Goal: Task Accomplishment & Management: Use online tool/utility

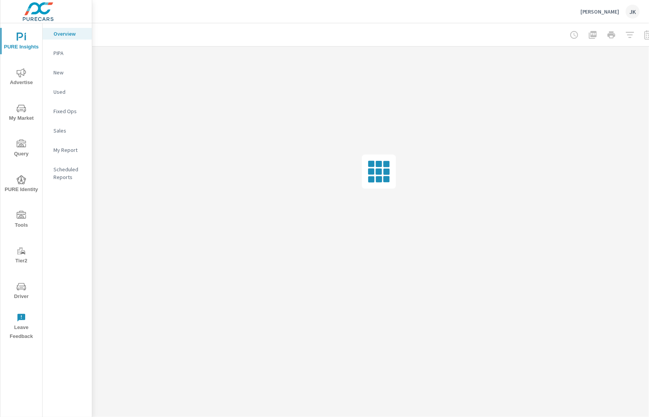
click at [20, 223] on span "Tools" at bounding box center [21, 220] width 37 height 19
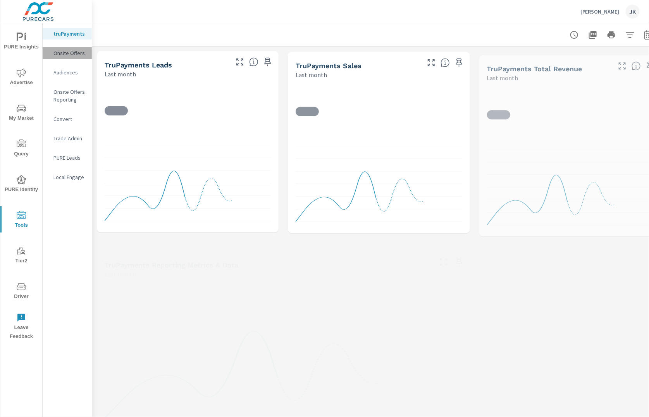
click at [74, 50] on p "Onsite Offers" at bounding box center [69, 53] width 32 height 8
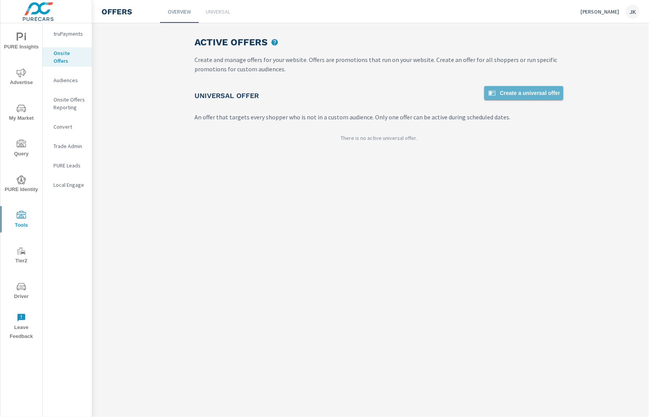
click at [514, 94] on span "Create a universal offer" at bounding box center [523, 92] width 73 height 9
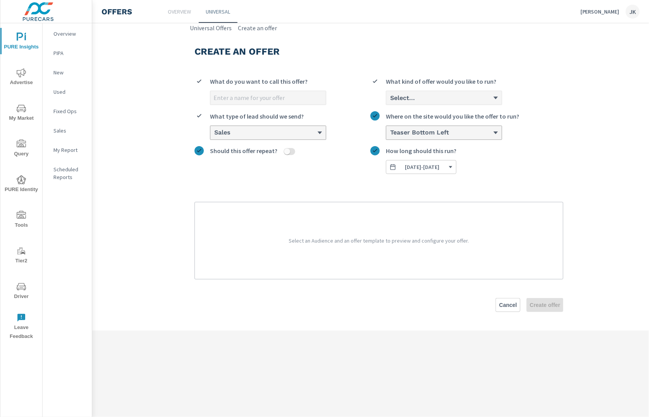
click at [227, 86] on div "What do you want to call this offer?" at bounding box center [268, 84] width 116 height 14
click at [227, 91] on input "What do you want to call this offer?" at bounding box center [267, 98] width 115 height 14
click at [229, 98] on input "What do you want to call this offer?" at bounding box center [267, 98] width 115 height 14
type input "[DATE]"
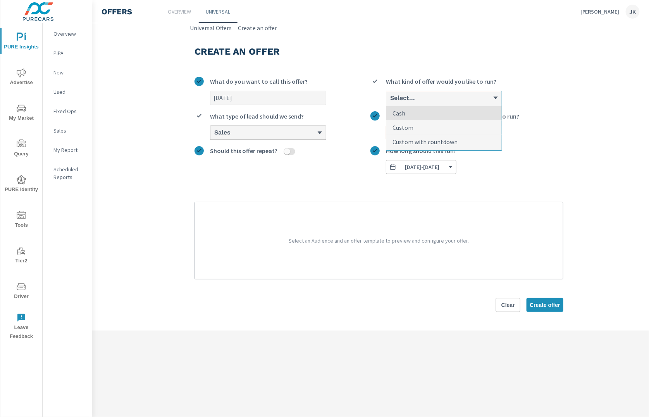
click at [439, 93] on div "Select..." at bounding box center [443, 98] width 115 height 14
click at [390, 95] on input "option Cash focused, 1 of 3. 3 results available. Use Up and Down to choose opt…" at bounding box center [389, 98] width 1 height 7
click at [437, 137] on p "Custom with countdown" at bounding box center [425, 141] width 65 height 9
click at [390, 102] on input "option Custom with countdown focused, 3 of 3. 3 results available. Use Up and D…" at bounding box center [389, 98] width 1 height 7
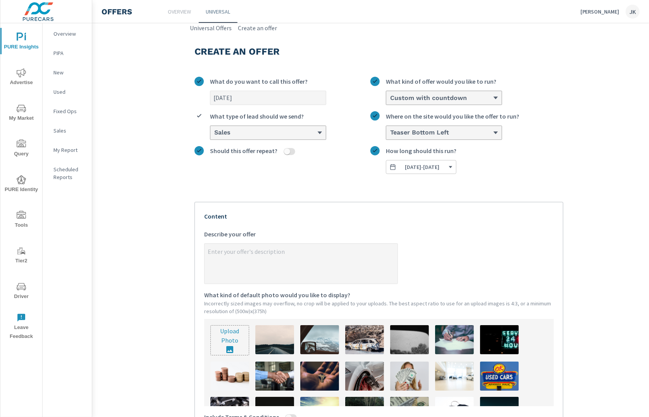
type textarea "x"
click at [262, 263] on textarea "x Describe your offer" at bounding box center [301, 264] width 193 height 39
paste textarea "Claim Your Extra $250 or $500. CLICK HERE"
type textarea "Claim Your Extra $250 or $500. CLICK HERE"
type textarea "x"
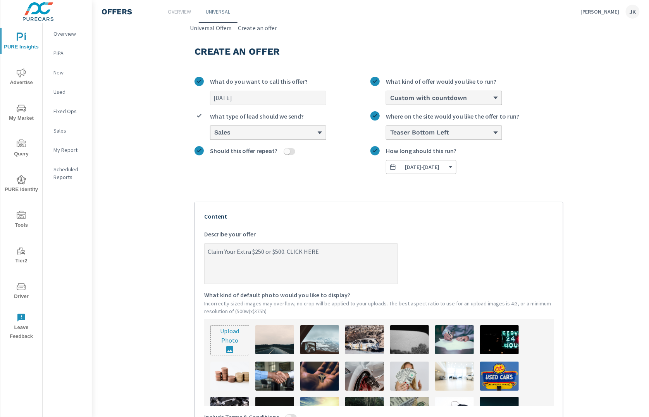
scroll to position [106, 0]
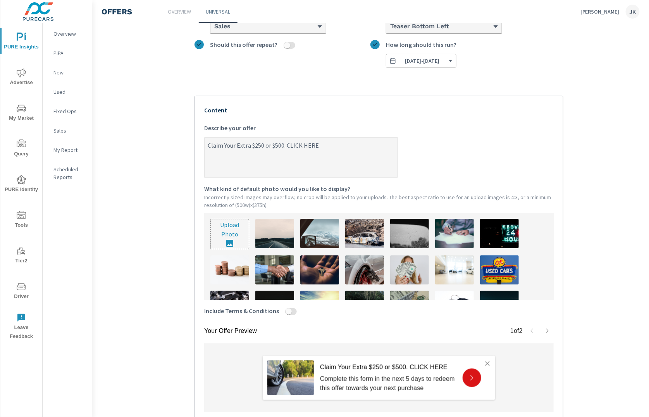
type textarea "Claim Your Extra $250 or $500. CLICK HERE!"
type textarea "x"
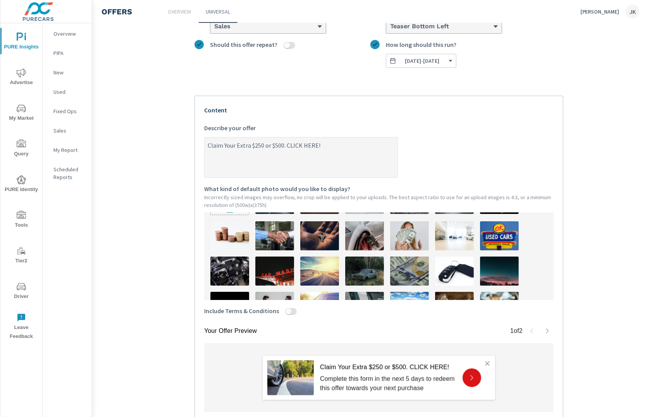
scroll to position [167, 0]
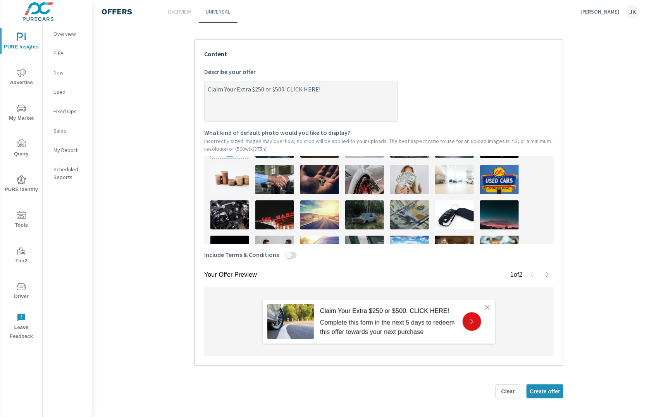
type textarea "Claim Your Extra $250 or $500. CLICK HERE!"
click at [400, 203] on img at bounding box center [409, 214] width 39 height 29
type textarea "x"
click at [285, 252] on input "Include Terms & Conditions" at bounding box center [288, 255] width 19 height 7
checkbox input "true"
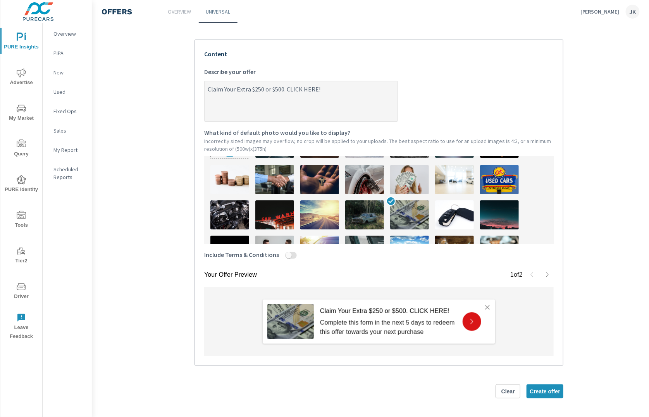
type textarea "x"
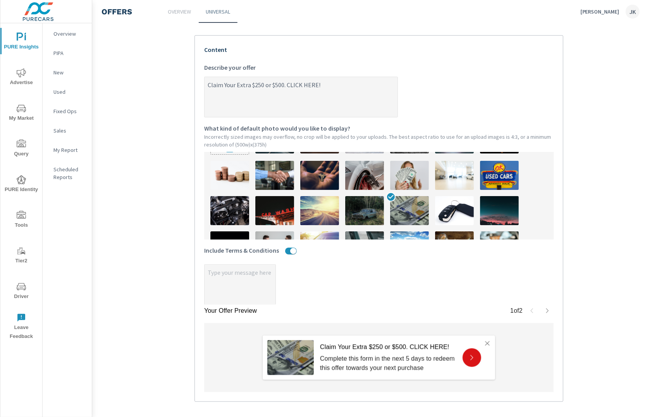
scroll to position [207, 0]
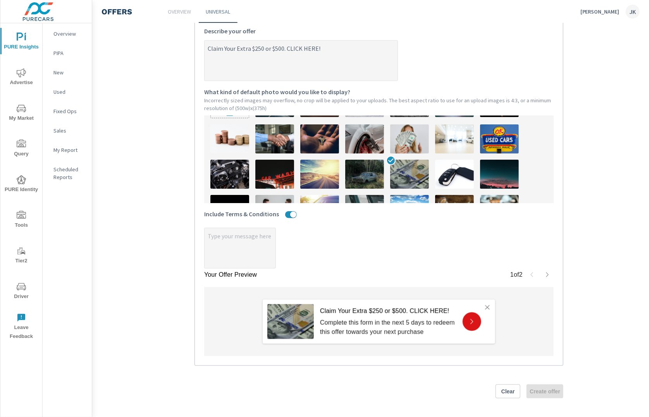
type textarea "x"
click at [227, 235] on textarea "x" at bounding box center [240, 248] width 71 height 39
paste textarea "Form must be submitted before arrival. $250 Coupon applies to Used vehicles. $5…"
type textarea "x"
type textarea "Form must be submitted before arrival. $250 Coupon applies to Used vehicles. $5…"
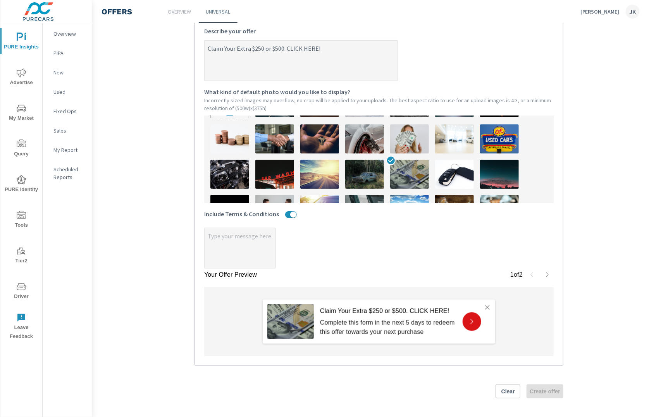
type textarea "x"
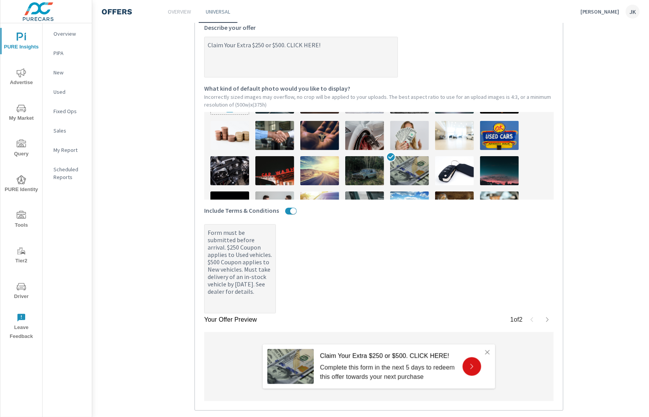
scroll to position [255, 0]
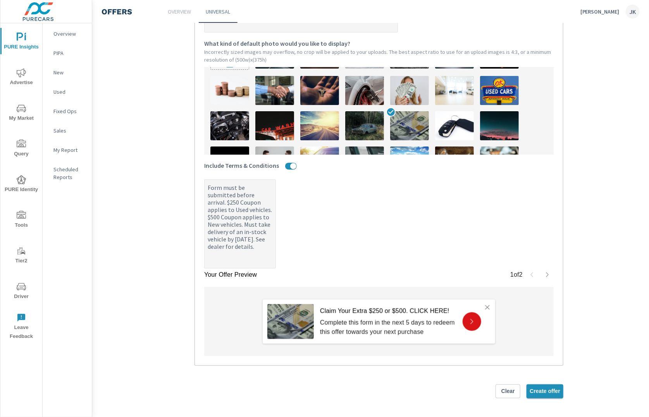
type textarea "Form must be submitted before arrival. $250 Coupon applies to Used vehicles. $5…"
type textarea "x"
click at [540, 388] on span "Create offer" at bounding box center [545, 391] width 31 height 7
type textarea "x"
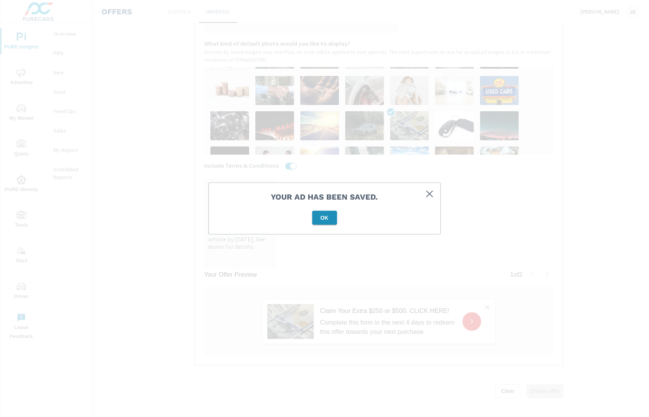
click at [322, 217] on span "OK" at bounding box center [324, 217] width 19 height 7
